Goal: Task Accomplishment & Management: Complete application form

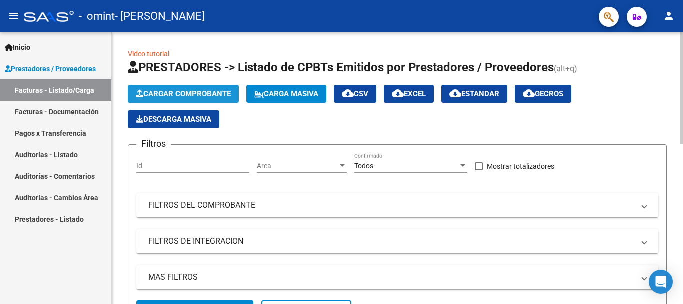
click at [155, 100] on button "Cargar Comprobante" at bounding box center [183, 94] width 111 height 18
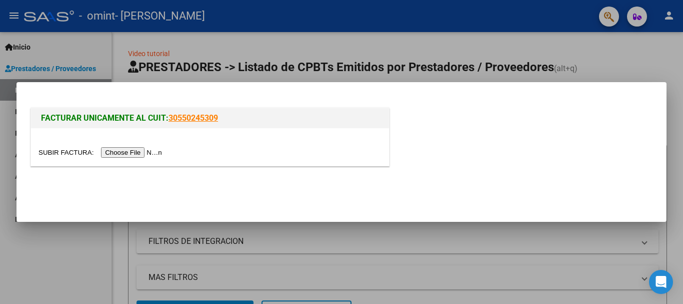
click at [151, 153] on input "file" at bounding box center [102, 152] width 127 height 11
click at [126, 155] on input "file" at bounding box center [102, 152] width 127 height 11
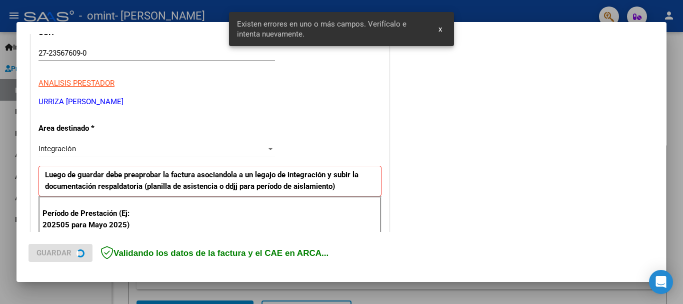
scroll to position [231, 0]
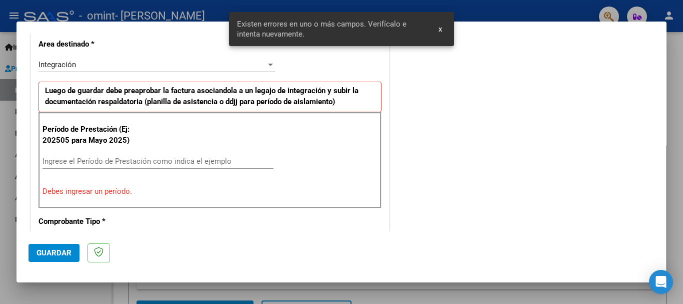
click at [171, 163] on input "Ingrese el Período de Prestación como indica el ejemplo" at bounding box center [158, 161] width 231 height 9
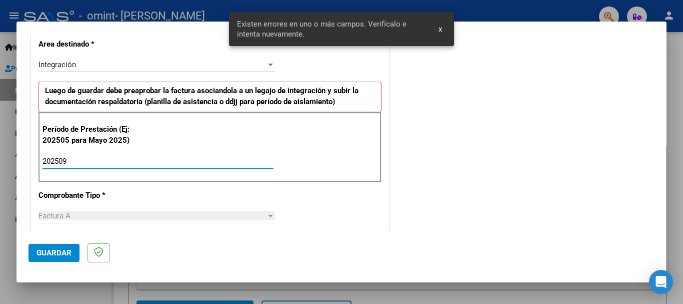
type input "202509"
click at [60, 247] on button "Guardar" at bounding box center [54, 253] width 51 height 18
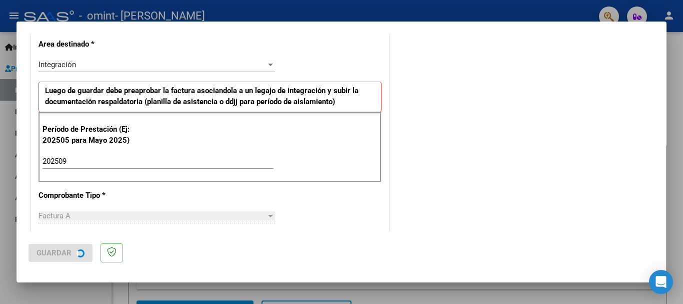
scroll to position [0, 0]
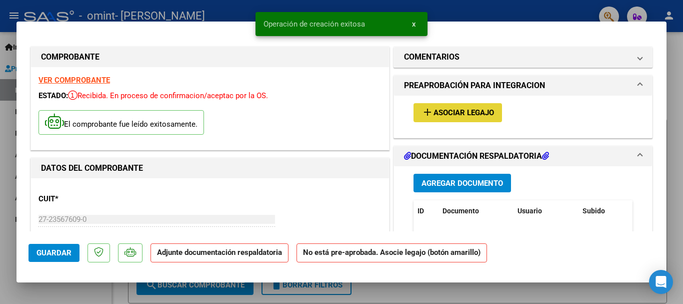
click at [434, 115] on span "Asociar Legajo" at bounding box center [464, 113] width 61 height 9
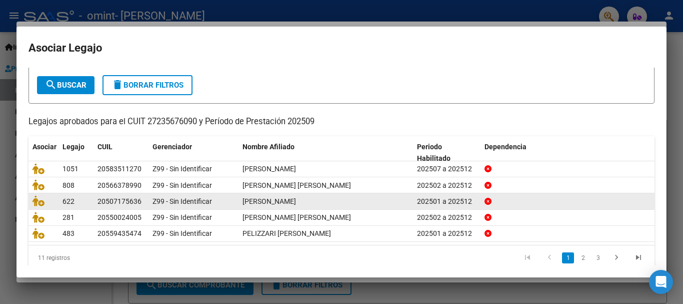
scroll to position [66, 0]
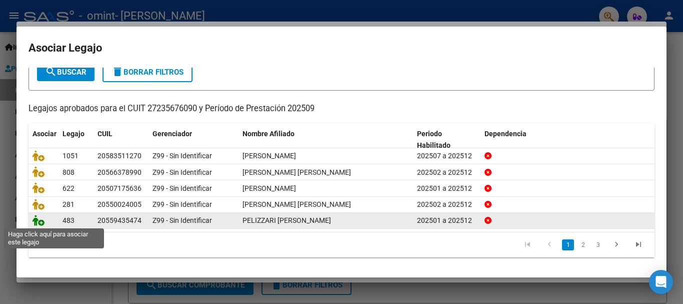
click at [39, 220] on icon at bounding box center [39, 220] width 12 height 11
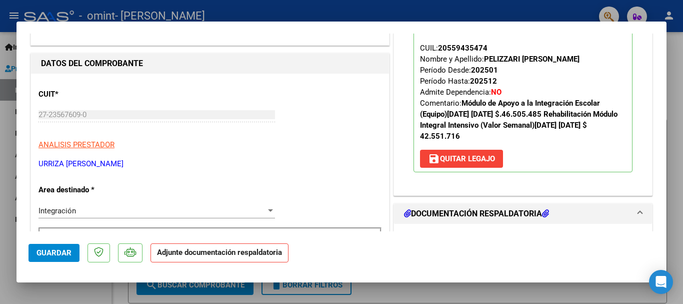
scroll to position [150, 0]
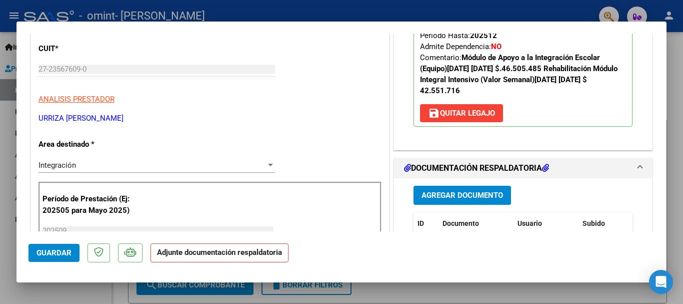
click at [466, 194] on span "Agregar Documento" at bounding box center [463, 195] width 82 height 9
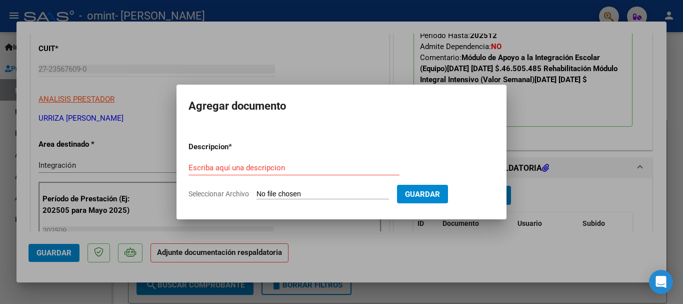
click at [293, 193] on input "Seleccionar Archivo" at bounding box center [323, 195] width 133 height 10
click at [308, 190] on input "Seleccionar Archivo" at bounding box center [323, 195] width 133 height 10
type input "C:\fakepath\36218.pdf"
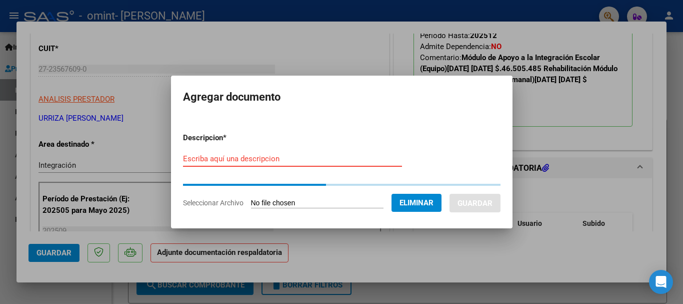
click at [237, 160] on input "Escriba aquí una descripcion" at bounding box center [292, 158] width 219 height 9
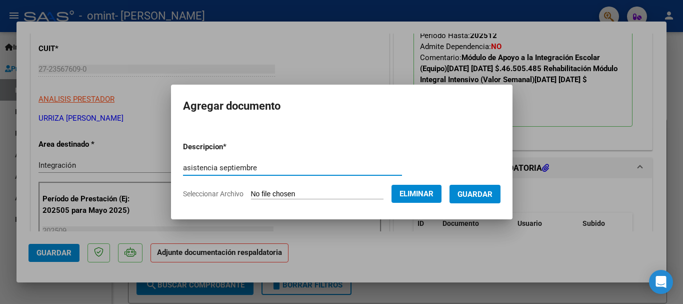
type input "asistencia septiembre"
click at [487, 192] on span "Guardar" at bounding box center [475, 194] width 35 height 9
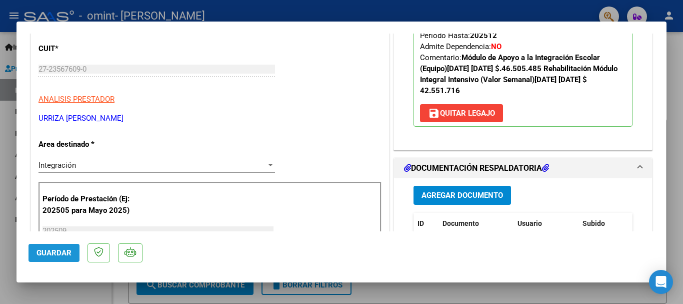
click at [59, 254] on span "Guardar" at bounding box center [54, 252] width 35 height 9
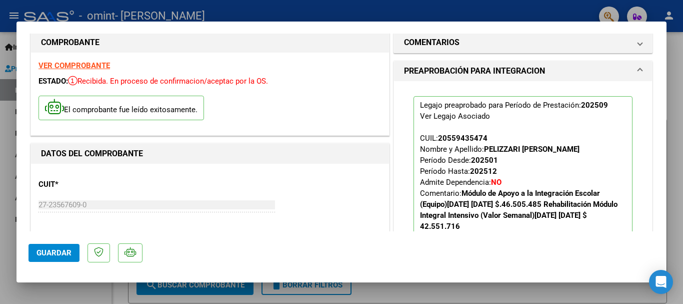
scroll to position [0, 0]
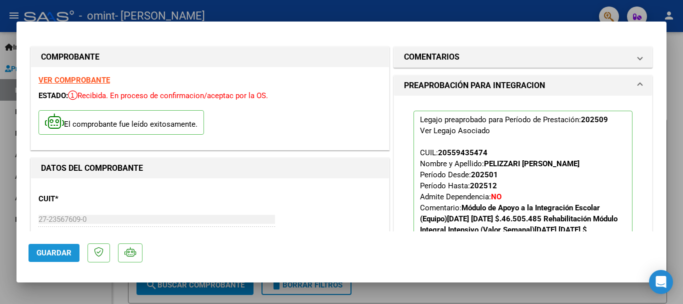
click at [58, 256] on span "Guardar" at bounding box center [54, 252] width 35 height 9
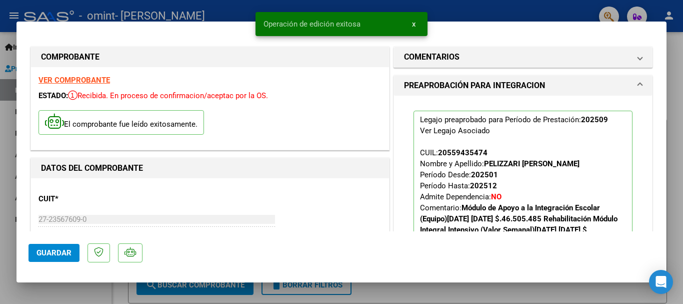
click at [115, 289] on div at bounding box center [341, 152] width 683 height 304
type input "$ 0,00"
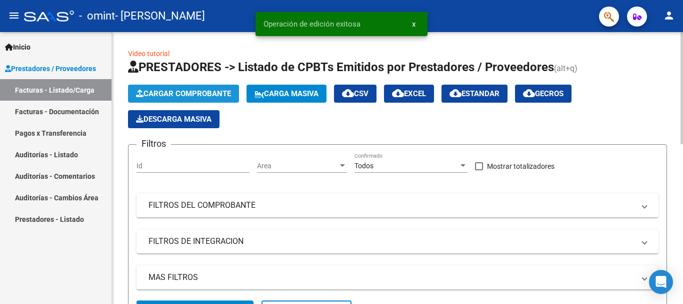
click at [167, 91] on span "Cargar Comprobante" at bounding box center [183, 93] width 95 height 9
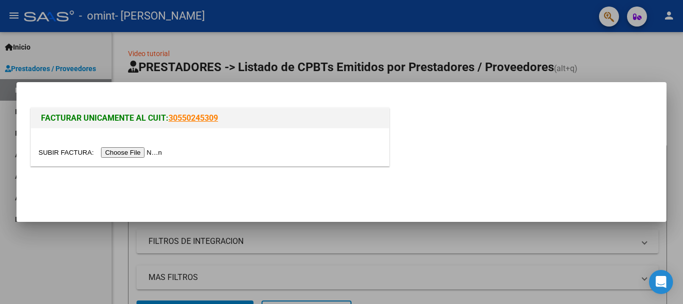
click at [109, 235] on div at bounding box center [341, 152] width 683 height 304
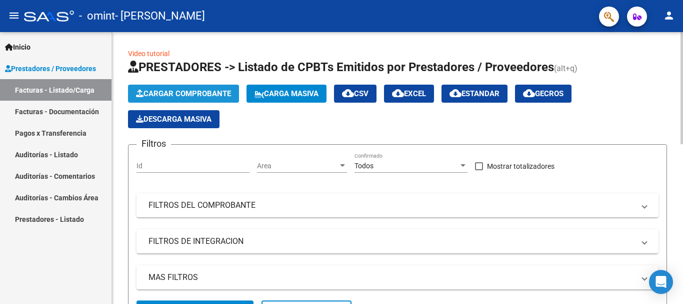
click at [213, 90] on span "Cargar Comprobante" at bounding box center [183, 93] width 95 height 9
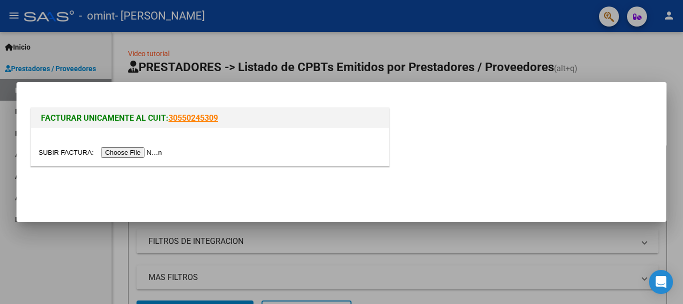
click at [145, 152] on input "file" at bounding box center [102, 152] width 127 height 11
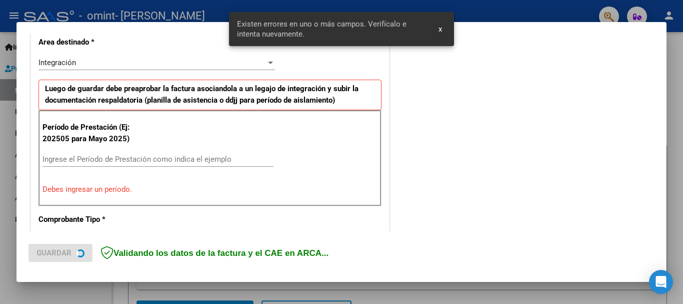
scroll to position [250, 0]
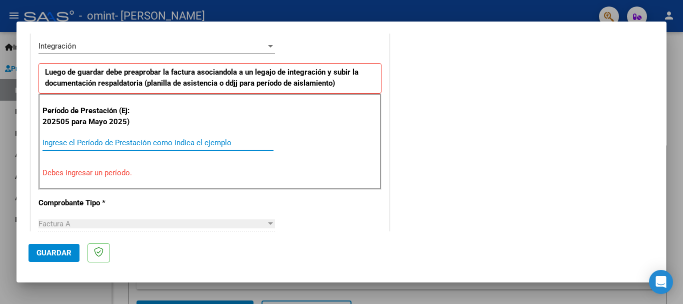
click at [205, 146] on input "Ingrese el Período de Prestación como indica el ejemplo" at bounding box center [158, 142] width 231 height 9
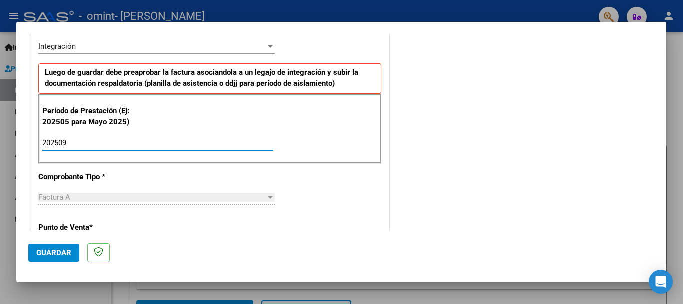
type input "202509"
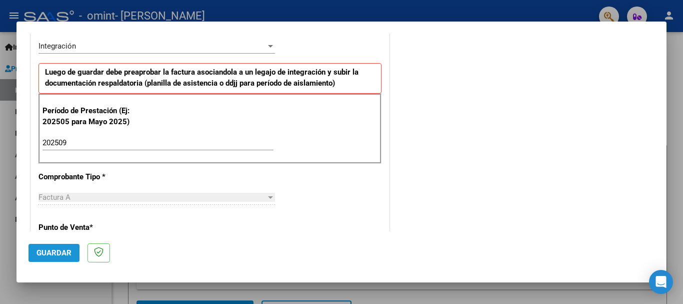
click at [56, 248] on span "Guardar" at bounding box center [54, 252] width 35 height 9
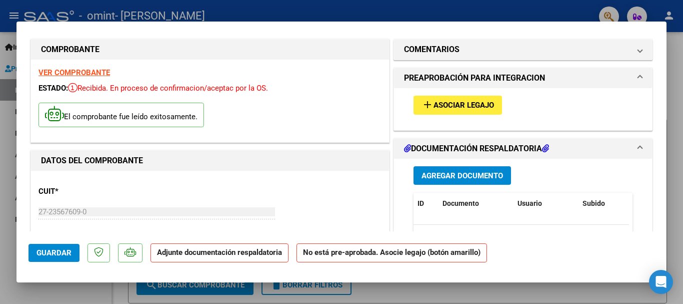
scroll to position [0, 0]
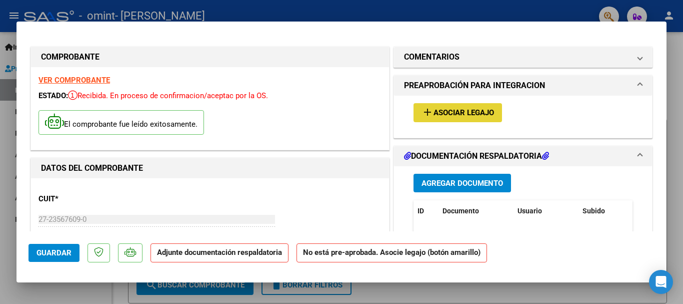
click at [434, 112] on span "Asociar Legajo" at bounding box center [464, 113] width 61 height 9
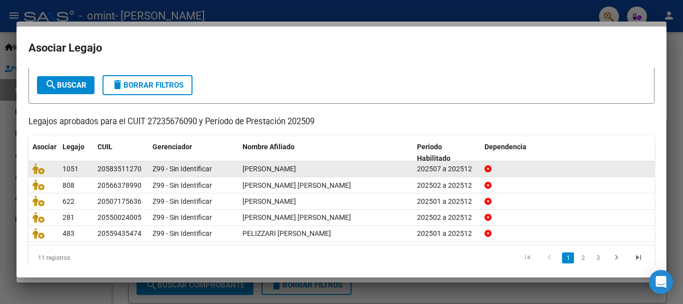
scroll to position [66, 0]
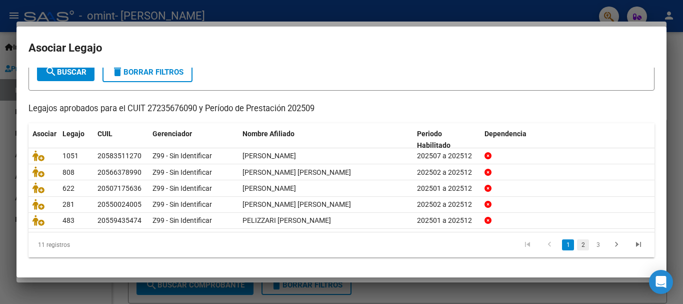
click at [577, 244] on link "2" at bounding box center [583, 244] width 12 height 11
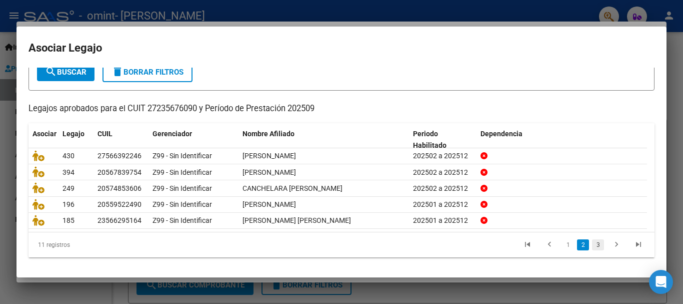
click at [592, 242] on link "3" at bounding box center [598, 244] width 12 height 11
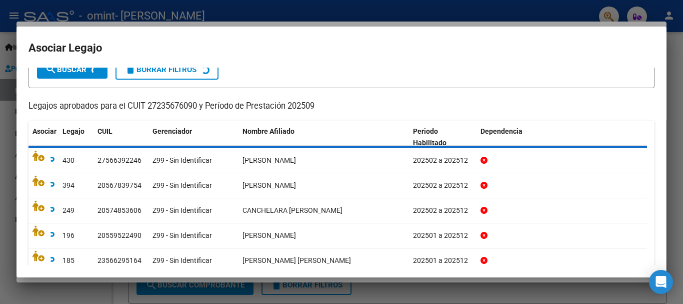
scroll to position [0, 0]
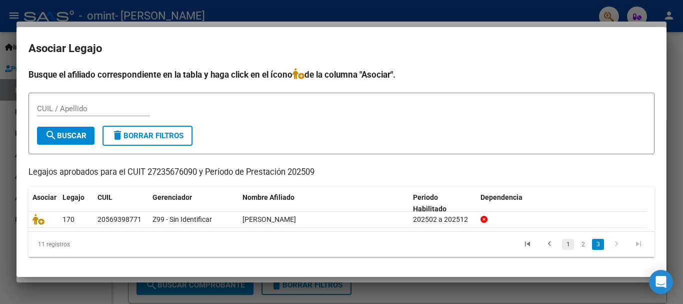
click at [566, 243] on link "1" at bounding box center [568, 244] width 12 height 11
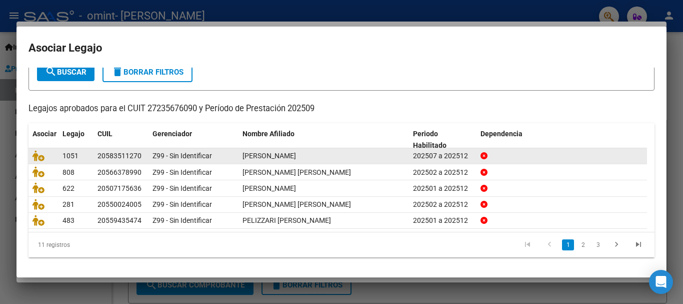
scroll to position [66, 0]
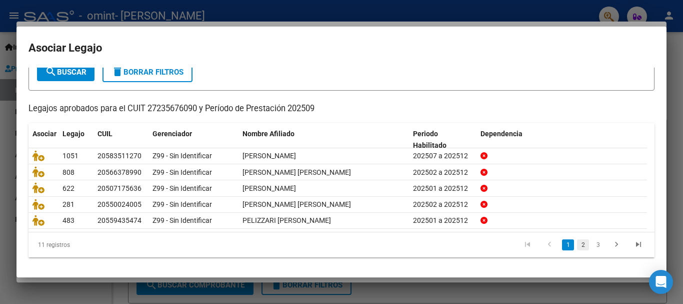
click at [577, 246] on link "2" at bounding box center [583, 244] width 12 height 11
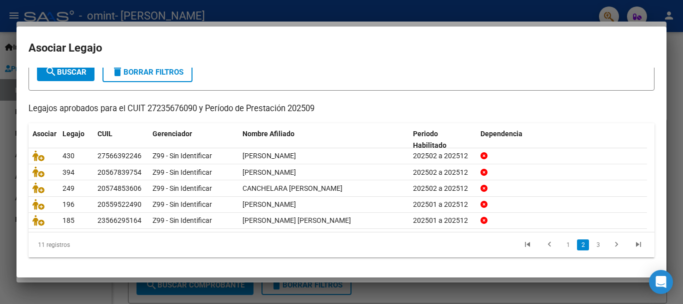
click at [592, 251] on li "3" at bounding box center [598, 244] width 15 height 17
click at [592, 247] on link "3" at bounding box center [598, 244] width 12 height 11
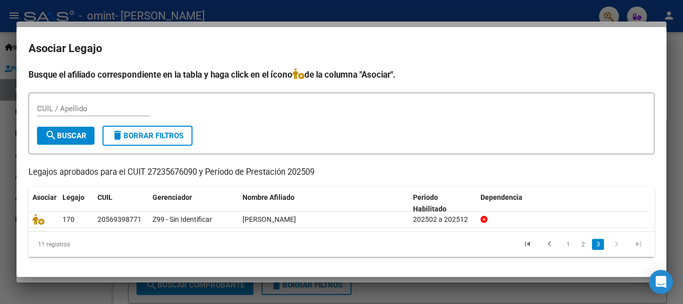
scroll to position [0, 0]
click at [88, 112] on input "CUIL / Apellido" at bounding box center [93, 108] width 113 height 9
type input "[GEOGRAPHIC_DATA]"
click at [78, 136] on span "search Buscar" at bounding box center [66, 135] width 42 height 9
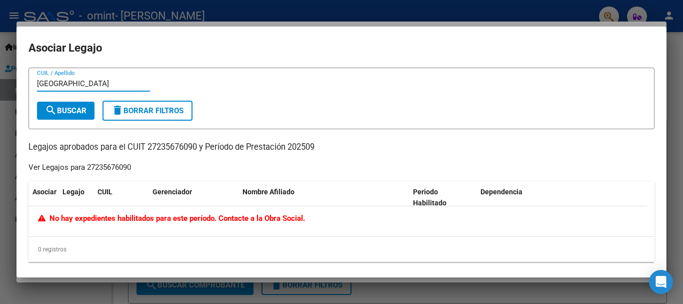
click at [87, 88] on input "[GEOGRAPHIC_DATA]" at bounding box center [93, 83] width 113 height 9
click at [86, 88] on input "[GEOGRAPHIC_DATA]" at bounding box center [93, 83] width 113 height 9
click at [86, 89] on div "toledo CUIL / Apellido" at bounding box center [93, 83] width 113 height 15
click at [100, 290] on div at bounding box center [341, 152] width 683 height 304
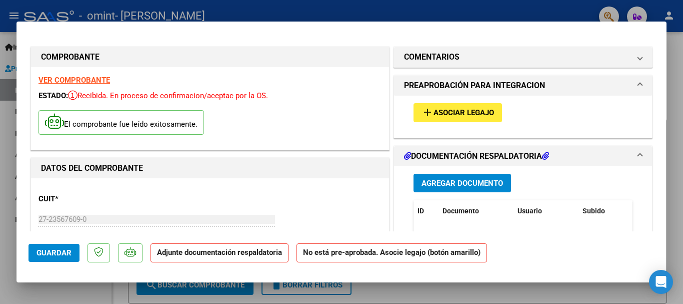
click at [110, 287] on div at bounding box center [341, 152] width 683 height 304
type input "$ 0,00"
